Goal: Navigation & Orientation: Find specific page/section

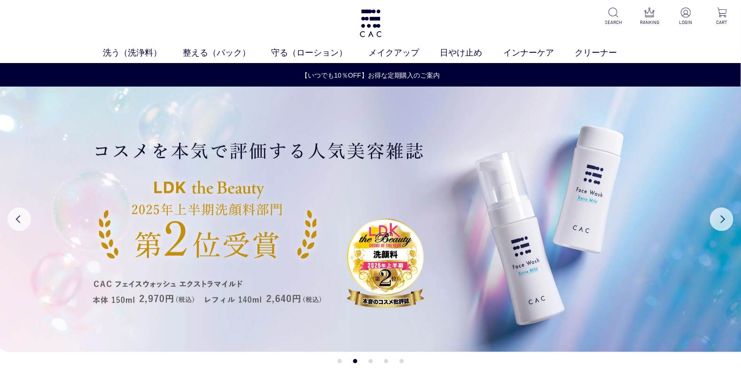
click at [20, 37] on div "洗う（洗浄料） 液体洗浄料 パウダー洗浄料 泡洗顔料 グッズ 整える（パック） フェイスパック ヘアパック 守る（ローション） 保湿化粧水 柔軟化粧水 美容液…" at bounding box center [370, 31] width 741 height 63
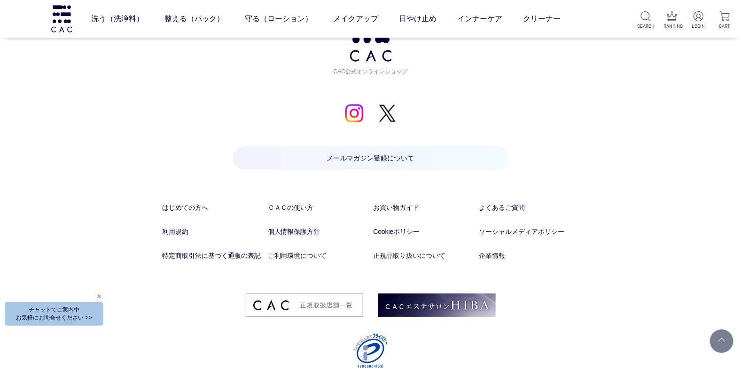
scroll to position [4937, 0]
